Goal: Find specific page/section: Find specific page/section

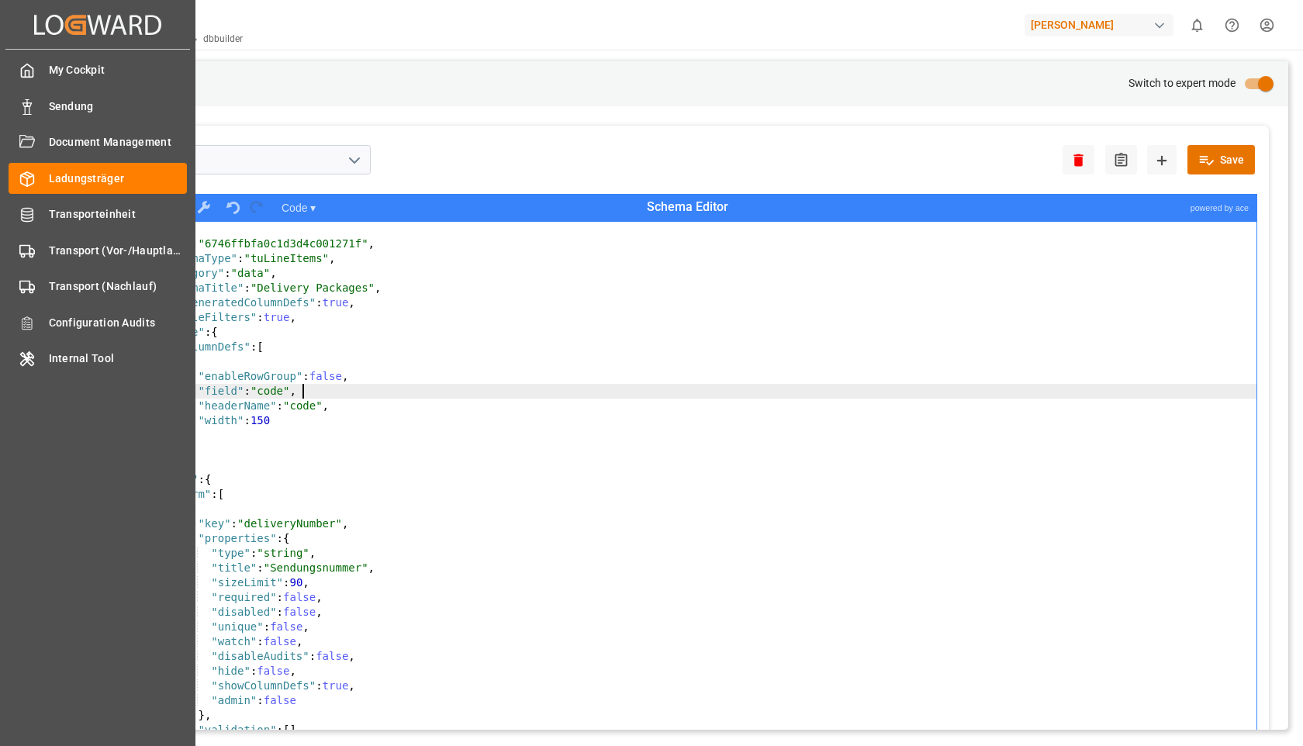
click at [35, 32] on icon at bounding box center [39, 24] width 11 height 19
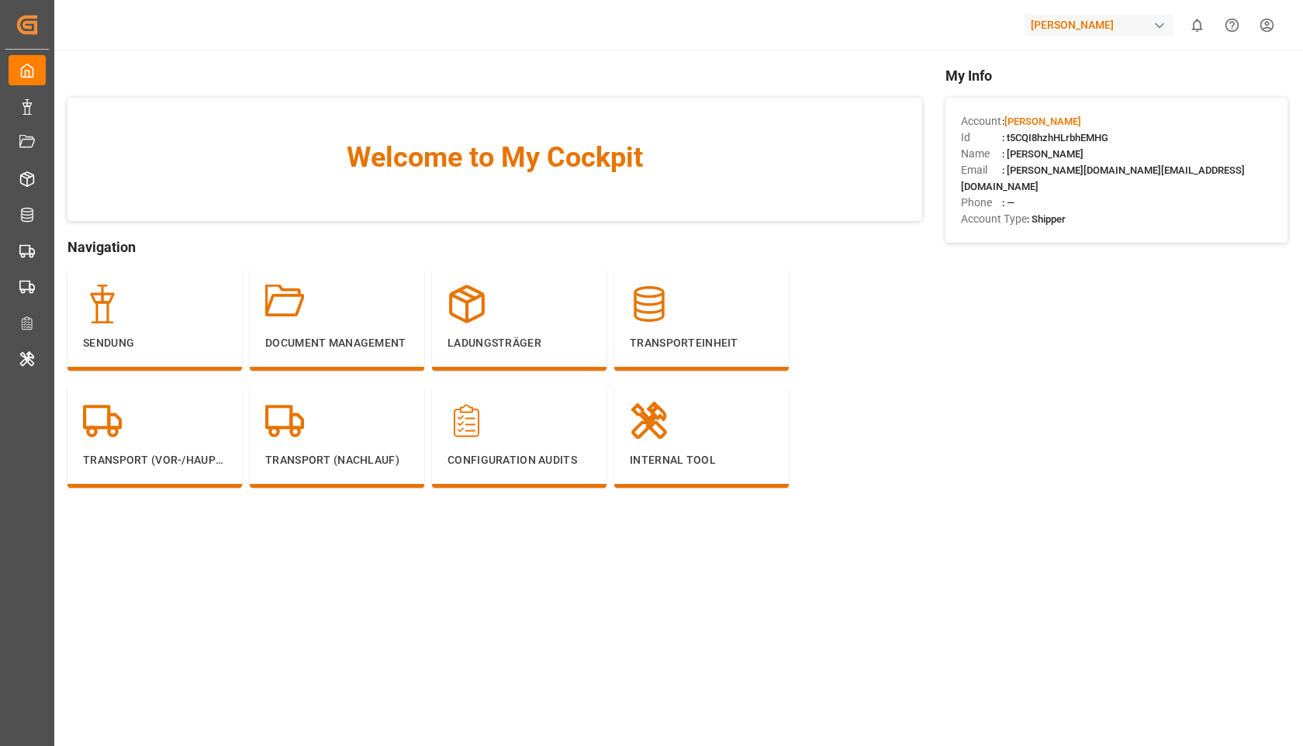
click at [1033, 136] on span ": t5CQI8hzhHLrbhEMHG" at bounding box center [1055, 138] width 106 height 12
copy span "t5CQI8hzhHLrbhEMHG"
click at [337, 330] on div "Document Management" at bounding box center [336, 318] width 143 height 67
click at [480, 309] on icon at bounding box center [467, 304] width 39 height 39
